Goal: Task Accomplishment & Management: Use online tool/utility

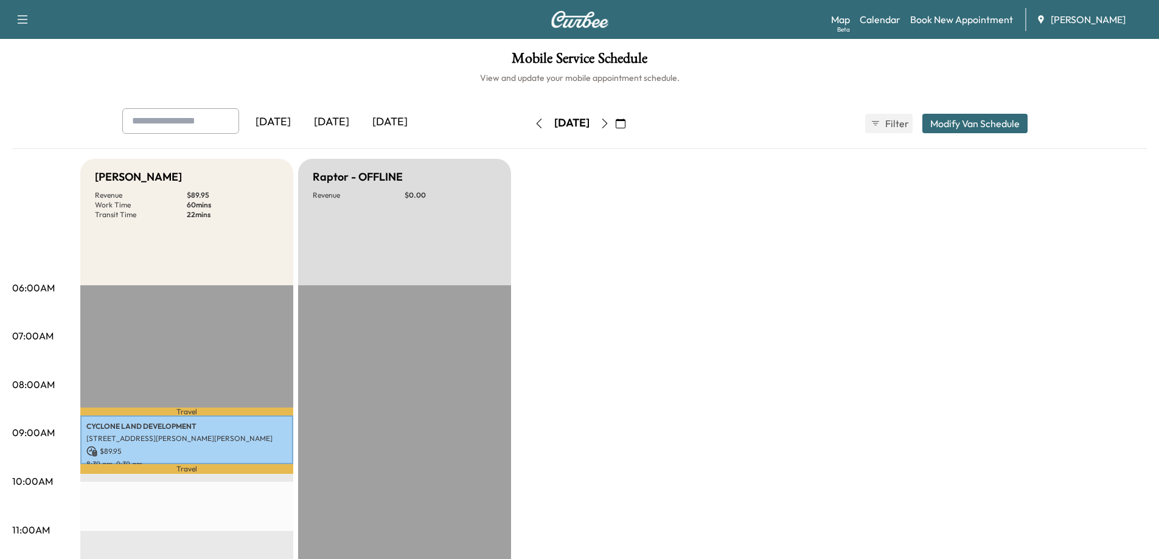
click at [610, 128] on icon "button" at bounding box center [605, 124] width 10 height 10
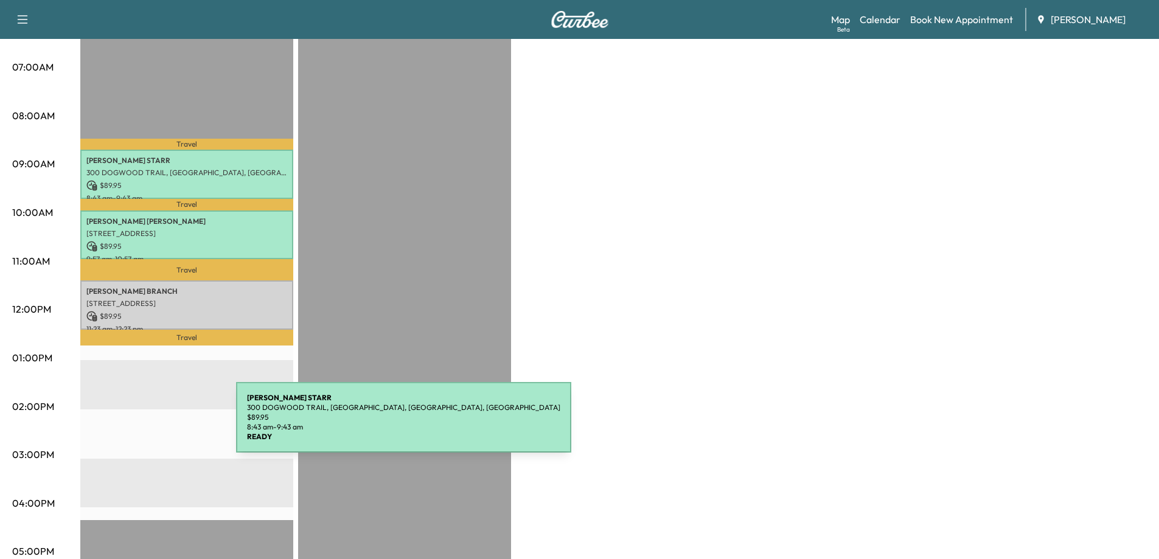
scroll to position [304, 0]
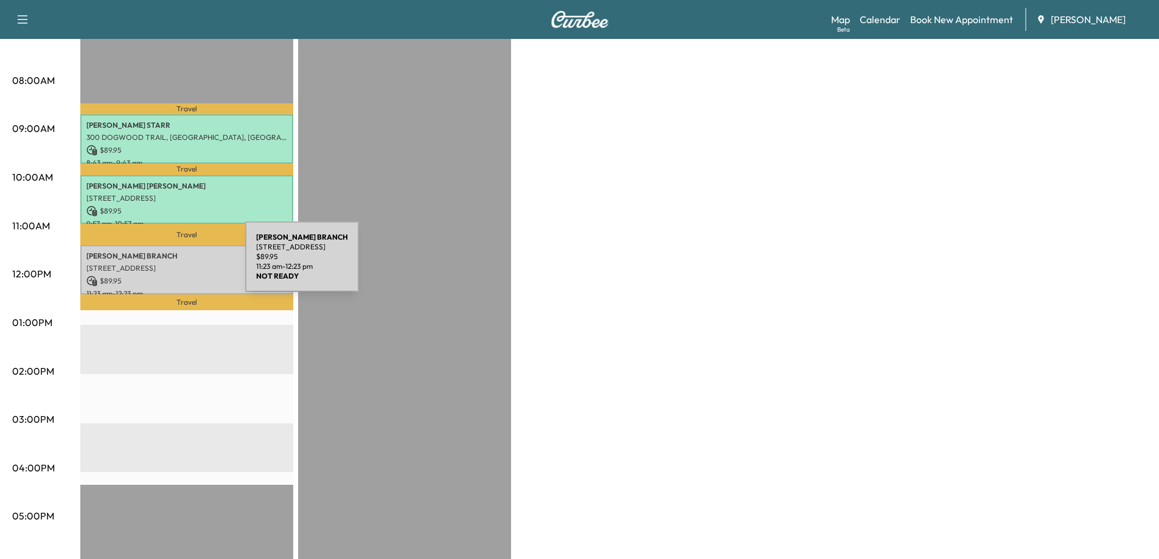
click at [154, 264] on p "[STREET_ADDRESS]" at bounding box center [186, 268] width 201 height 10
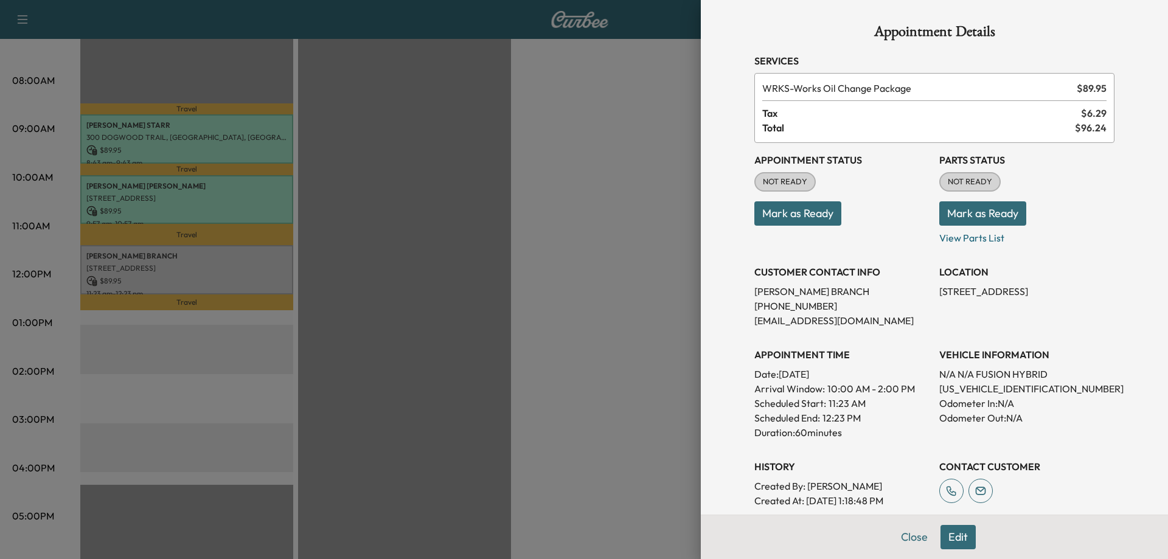
click at [977, 391] on p "[US_VEHICLE_IDENTIFICATION_NUMBER]" at bounding box center [1026, 388] width 175 height 15
copy p "[US_VEHICLE_IDENTIFICATION_NUMBER]"
click at [812, 222] on button "Mark as Ready" at bounding box center [797, 213] width 87 height 24
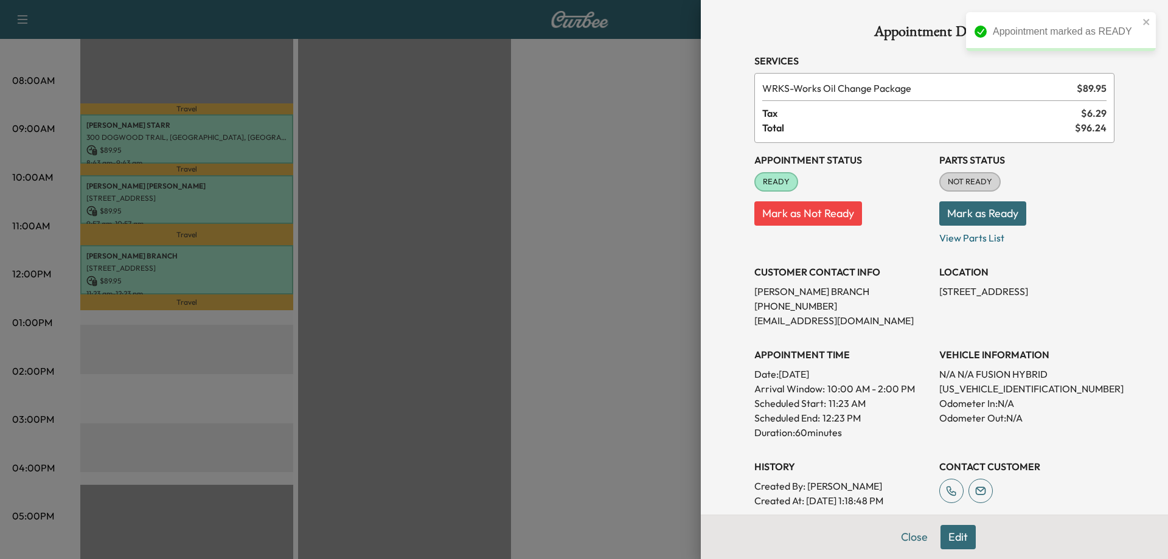
click at [443, 231] on div at bounding box center [584, 279] width 1168 height 559
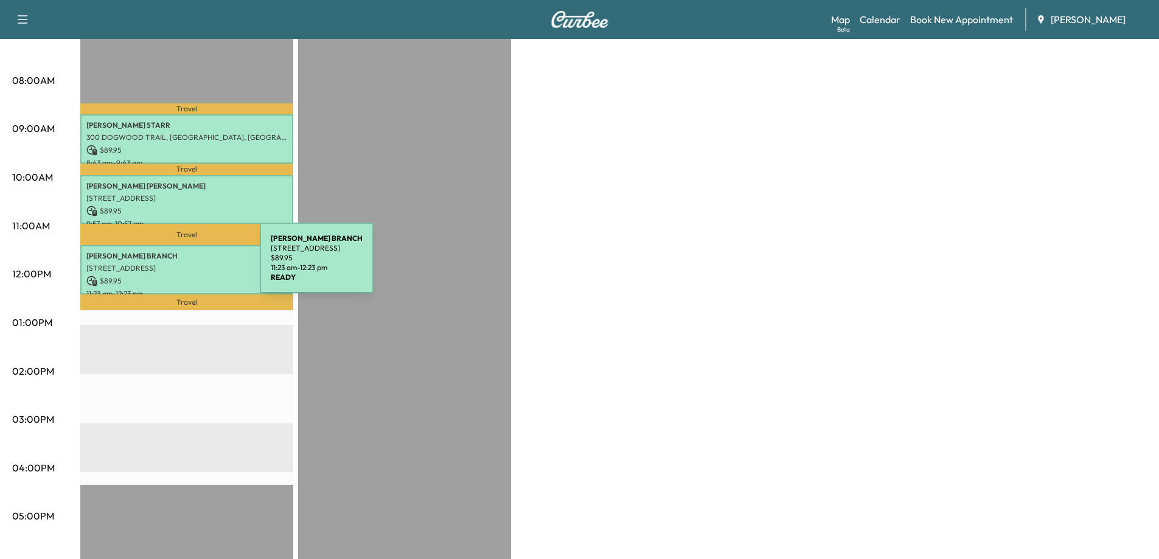
click at [162, 263] on p "[STREET_ADDRESS]" at bounding box center [186, 268] width 201 height 10
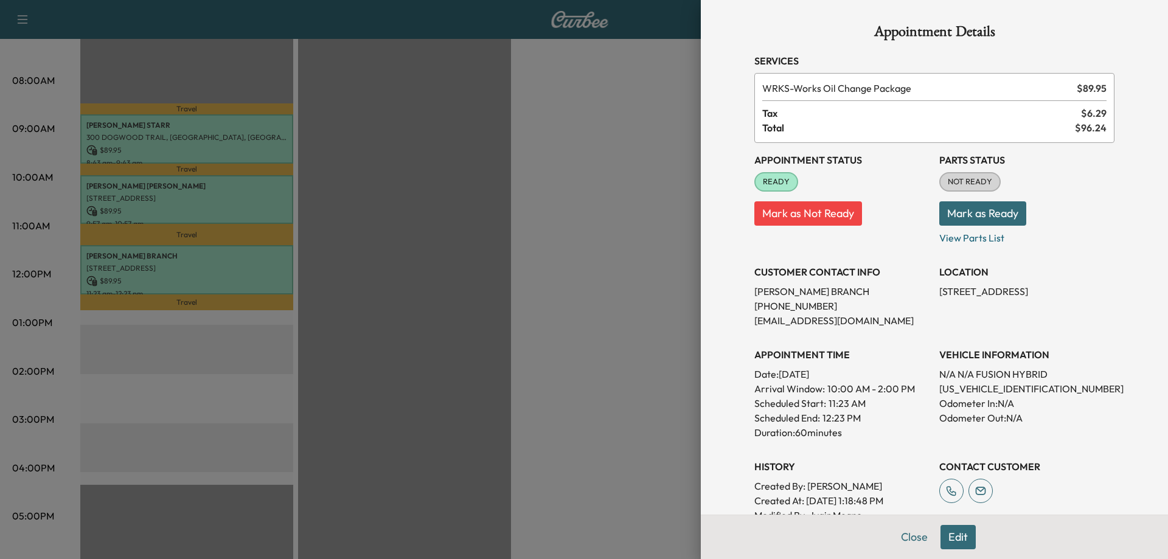
click at [947, 394] on p "[US_VEHICLE_IDENTIFICATION_NUMBER]" at bounding box center [1026, 388] width 175 height 15
copy p "[US_VEHICLE_IDENTIFICATION_NUMBER]"
click at [648, 327] on div at bounding box center [584, 279] width 1168 height 559
